Goal: Task Accomplishment & Management: Manage account settings

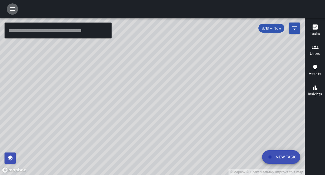
click at [13, 9] on icon "button" at bounding box center [12, 8] width 5 height 3
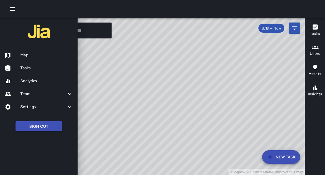
click at [30, 56] on h6 "Map" at bounding box center [46, 55] width 53 height 6
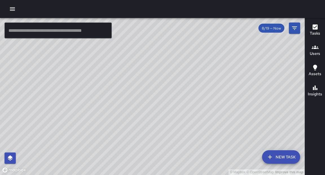
click at [13, 8] on icon "button" at bounding box center [12, 9] width 7 height 7
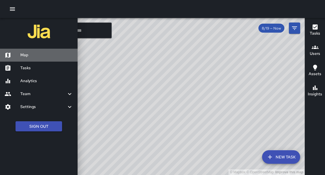
click at [25, 56] on h6 "Map" at bounding box center [46, 55] width 53 height 6
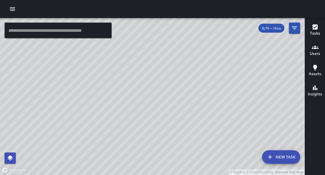
click at [11, 9] on icon "button" at bounding box center [12, 8] width 5 height 3
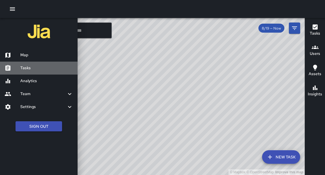
click at [27, 68] on h6 "Tasks" at bounding box center [46, 68] width 53 height 6
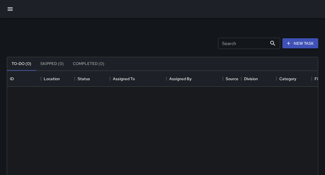
scroll to position [239, 311]
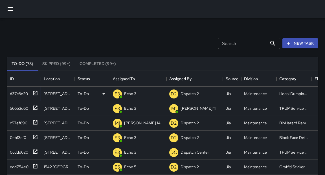
click at [36, 94] on icon at bounding box center [35, 94] width 6 height 6
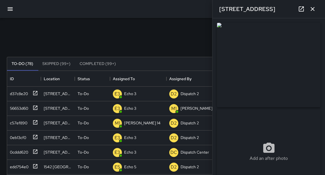
click at [323, 45] on div "**********" at bounding box center [268, 96] width 113 height 157
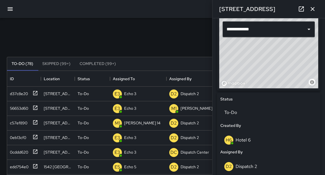
scroll to position [199, 0]
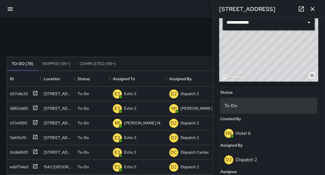
click at [237, 107] on p "To-Do" at bounding box center [268, 106] width 89 height 7
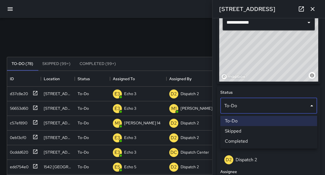
click at [239, 131] on li "Skipped" at bounding box center [268, 131] width 97 height 10
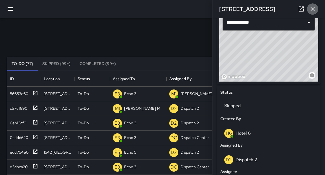
click at [312, 9] on icon "button" at bounding box center [313, 9] width 4 height 4
